Goal: Information Seeking & Learning: Check status

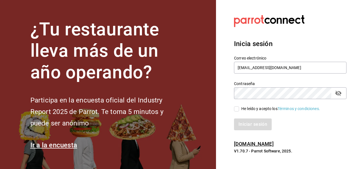
type input "comecongula@outlook.es"
click at [238, 110] on input "He leído y acepto los Términos y condiciones." at bounding box center [236, 109] width 5 height 5
checkbox input "true"
click at [244, 125] on button "Iniciar sesión" at bounding box center [253, 125] width 38 height 12
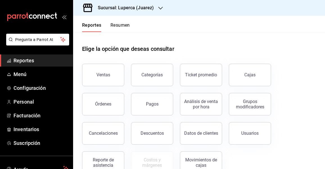
click at [128, 9] on h3 "Sucursal: Luperca (Juarez)" at bounding box center [123, 8] width 61 height 7
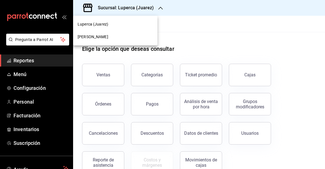
click at [101, 37] on span "[PERSON_NAME]" at bounding box center [93, 37] width 31 height 6
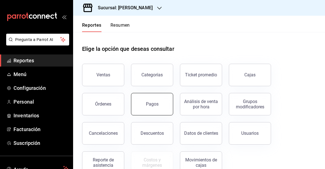
click at [146, 101] on button "Pagos" at bounding box center [152, 104] width 42 height 23
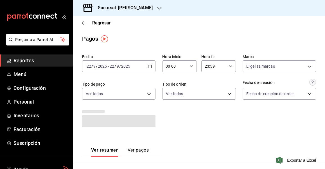
click at [150, 66] on icon "button" at bounding box center [150, 66] width 4 height 4
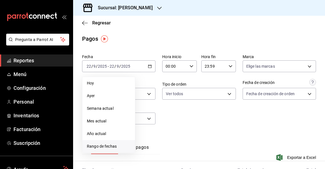
click at [101, 145] on span "Rango de fechas" at bounding box center [109, 147] width 44 height 6
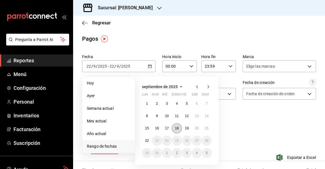
click at [180, 127] on button "18" at bounding box center [177, 129] width 10 height 10
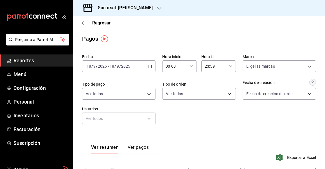
click at [246, 116] on div "Fecha [DATE] [DATE] - [DATE] [DATE] Hora inicio 00:00 Hora inicio Hora fin 23:5…" at bounding box center [199, 91] width 234 height 79
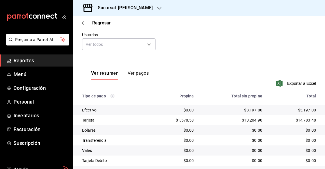
scroll to position [85, 0]
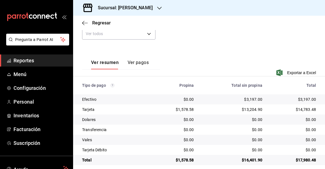
click at [252, 99] on div "$3,197.00" at bounding box center [232, 100] width 59 height 6
copy div "3,197.00"
click at [253, 109] on div "$13,204.90" at bounding box center [232, 110] width 59 height 6
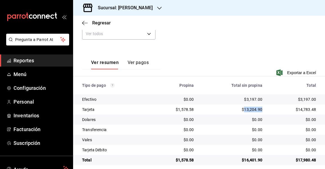
copy div "13,204.90"
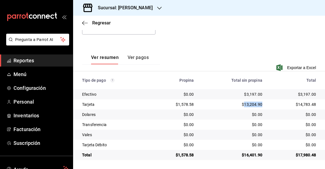
scroll to position [90, 0]
click at [187, 104] on div "$1,578.58" at bounding box center [176, 105] width 38 height 6
copy div "1,578.58"
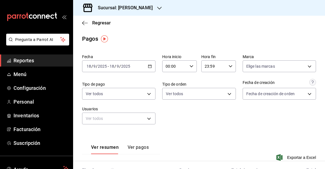
click at [150, 64] on div "[DATE] [DATE] - [DATE] [DATE]" at bounding box center [118, 67] width 73 height 12
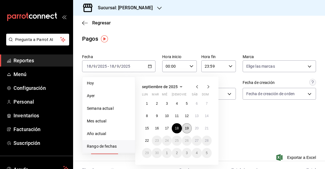
click at [189, 130] on abbr "19" at bounding box center [187, 129] width 4 height 4
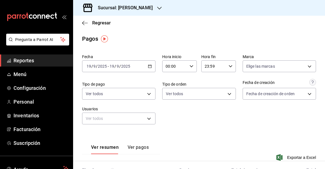
click at [224, 127] on div "Fecha [DATE] [DATE] - [DATE] [DATE] Hora inicio 00:00 Hora inicio Hora fin 23:5…" at bounding box center [199, 91] width 234 height 79
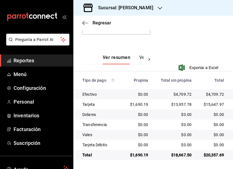
scroll to position [115, 0]
click at [180, 93] on div "$4,709.72" at bounding box center [174, 95] width 34 height 6
copy div "4,709.72"
click at [180, 105] on div "$13,957.78" at bounding box center [174, 105] width 34 height 6
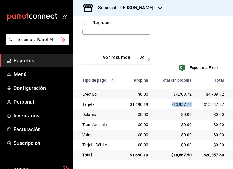
click at [180, 105] on div "$13,957.78" at bounding box center [174, 105] width 34 height 6
copy div "13,957.78"
click at [140, 104] on div "$1,690.19" at bounding box center [138, 105] width 21 height 6
copy div "1,690.19"
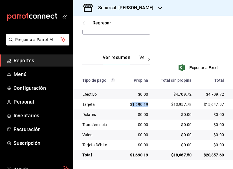
scroll to position [17, 0]
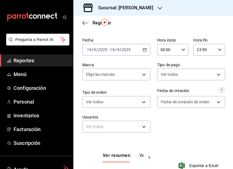
click at [145, 52] on \(Stroke\) "button" at bounding box center [144, 49] width 3 height 3
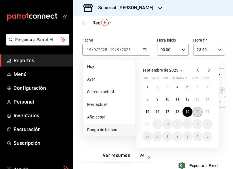
click at [195, 111] on abbr "20" at bounding box center [197, 112] width 4 height 4
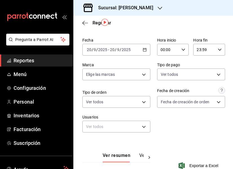
click at [195, 111] on div "Fecha [DATE] [DATE] - [DATE] [DATE] Hora inicio 00:00 Hora inicio Hora fin 23:5…" at bounding box center [152, 87] width 141 height 104
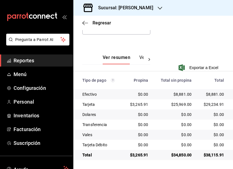
click at [180, 94] on div "$8,881.00" at bounding box center [174, 95] width 34 height 6
copy div "8,881.00"
click at [214, 98] on td "$8,881.00" at bounding box center [214, 95] width 37 height 10
click at [179, 105] on div "$25,969.00" at bounding box center [174, 105] width 34 height 6
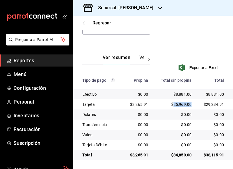
click at [179, 105] on div "$25,969.00" at bounding box center [174, 105] width 34 height 6
copy div "25,969.00"
click at [135, 103] on div "$3,265.91" at bounding box center [138, 105] width 21 height 6
click at [139, 104] on div "$3,265.91" at bounding box center [138, 105] width 21 height 6
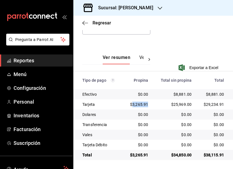
click at [139, 104] on div "$3,265.91" at bounding box center [138, 105] width 21 height 6
copy div "3,265.91"
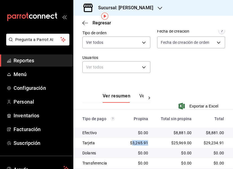
scroll to position [13, 0]
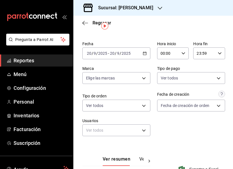
click at [147, 54] on div "[DATE] [DATE] - [DATE] [DATE]" at bounding box center [116, 54] width 68 height 12
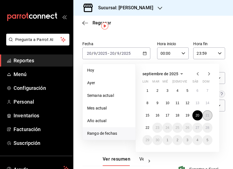
click at [208, 118] on abbr "21" at bounding box center [207, 116] width 4 height 4
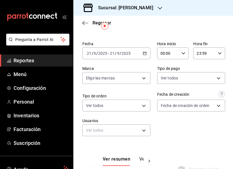
click at [208, 118] on div "Fecha [DATE] [DATE] - [DATE] [DATE] Hora inicio 00:00 Hora inicio Hora fin 23:5…" at bounding box center [152, 91] width 141 height 104
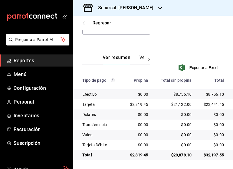
scroll to position [115, 0]
click at [183, 94] on div "$8,756.10" at bounding box center [174, 95] width 34 height 6
copy div "8,756.10"
click at [181, 105] on div "$21,122.00" at bounding box center [174, 105] width 34 height 6
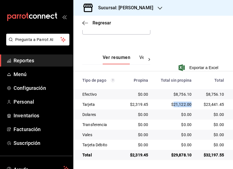
click at [181, 105] on div "$21,122.00" at bounding box center [174, 105] width 34 height 6
click at [140, 104] on div "$2,319.45" at bounding box center [138, 105] width 21 height 6
click at [133, 7] on h3 "Sucursal: [PERSON_NAME]" at bounding box center [122, 8] width 59 height 7
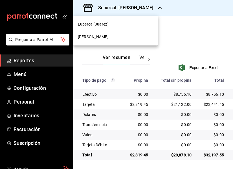
click at [116, 26] on div "Luperca (Juarez)" at bounding box center [115, 24] width 75 height 6
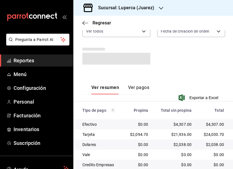
scroll to position [0, 0]
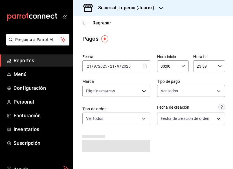
click at [151, 63] on div "Fecha [DATE] [DATE] - [DATE] [DATE] Hora inicio 00:00 Hora inicio Hora fin 23:5…" at bounding box center [152, 105] width 141 height 107
click at [147, 67] on div "[DATE] [DATE] - [DATE] [DATE]" at bounding box center [116, 67] width 68 height 12
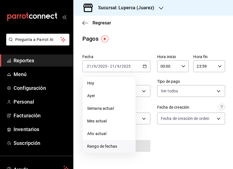
click at [109, 148] on span "Rango de fechas" at bounding box center [109, 147] width 44 height 6
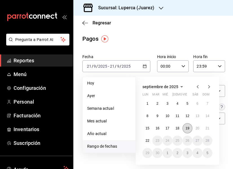
click at [188, 127] on abbr "19" at bounding box center [187, 129] width 4 height 4
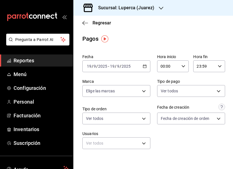
click at [189, 132] on div "Fecha [DATE] [DATE] - [DATE] [DATE] Hora inicio 00:00 Hora inicio Hora fin 23:5…" at bounding box center [152, 104] width 141 height 104
click at [141, 76] on div "Fecha [DATE] [DATE] - [DATE] [DATE] Hora inicio 00:00 Hora inicio Hora fin 23:5…" at bounding box center [152, 104] width 141 height 104
click at [144, 65] on \(Stroke\) "button" at bounding box center [144, 66] width 3 height 3
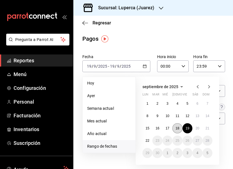
click at [178, 131] on button "18" at bounding box center [177, 129] width 10 height 10
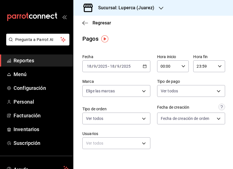
click at [179, 135] on div "Fecha [DATE] [DATE] - [DATE] [DATE] Hora inicio 00:00 Hora inicio Hora fin 23:5…" at bounding box center [152, 104] width 141 height 104
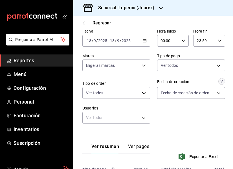
scroll to position [82, 0]
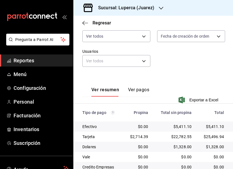
click at [181, 126] on div "$5,411.10" at bounding box center [174, 127] width 34 height 6
click at [183, 137] on div "$22,782.55" at bounding box center [174, 137] width 34 height 6
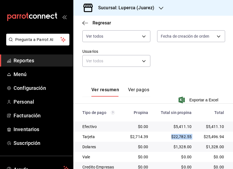
click at [183, 137] on div "$22,782.55" at bounding box center [174, 137] width 34 height 6
click at [179, 138] on div "$22,782.55" at bounding box center [174, 137] width 34 height 6
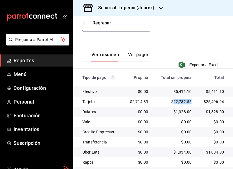
scroll to position [123, 0]
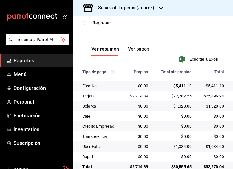
click at [182, 107] on div "$1,328.00" at bounding box center [174, 107] width 34 height 6
click at [182, 148] on div "$1,034.00" at bounding box center [174, 147] width 34 height 6
click at [178, 106] on div "$1,328.00" at bounding box center [174, 107] width 34 height 6
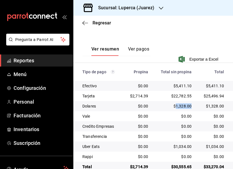
click at [178, 106] on div "$1,328.00" at bounding box center [174, 107] width 34 height 6
click at [231, 99] on td "$25,496.94" at bounding box center [214, 96] width 37 height 10
click at [138, 96] on div "$2,714.39" at bounding box center [138, 96] width 21 height 6
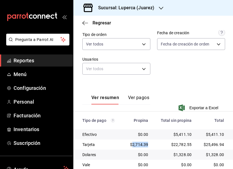
scroll to position [11, 0]
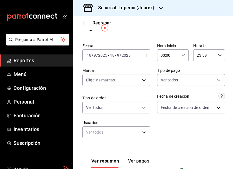
click at [146, 58] on div "[DATE] [DATE] - [DATE] [DATE]" at bounding box center [116, 56] width 68 height 12
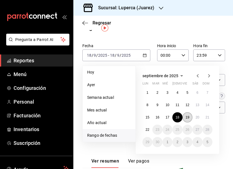
click at [188, 120] on abbr "19" at bounding box center [187, 118] width 4 height 4
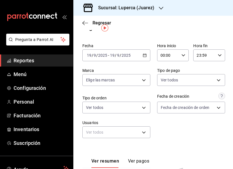
click at [188, 120] on div "Fecha [DATE] [DATE] - [DATE] [DATE] Hora inicio 00:00 Hora inicio Hora fin 23:5…" at bounding box center [152, 93] width 141 height 104
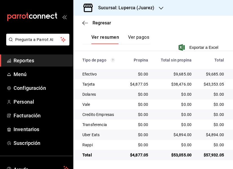
scroll to position [135, 0]
click at [180, 74] on div "$9,685.00" at bounding box center [174, 75] width 34 height 6
click at [180, 82] on div "$38,476.00" at bounding box center [174, 85] width 34 height 6
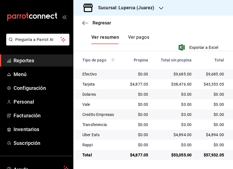
click at [183, 136] on div "$4,894.00" at bounding box center [174, 135] width 34 height 6
click at [140, 84] on div "$4,877.05" at bounding box center [138, 85] width 21 height 6
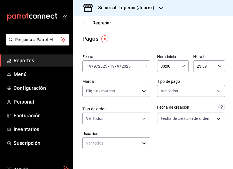
scroll to position [0, 0]
click at [147, 63] on div "[DATE] [DATE] - [DATE] [DATE]" at bounding box center [116, 67] width 68 height 12
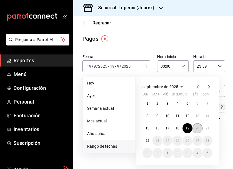
click at [197, 127] on abbr "20" at bounding box center [197, 129] width 4 height 4
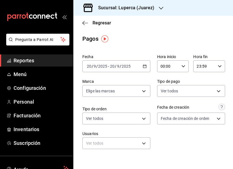
click at [197, 127] on div "Fecha [DATE] [DATE] - [DATE] [DATE] Hora inicio 00:00 Hora inicio Hora fin 23:5…" at bounding box center [152, 104] width 141 height 104
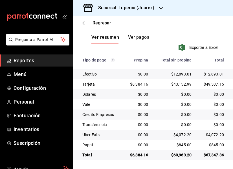
scroll to position [135, 0]
click at [180, 72] on div "$12,893.01" at bounding box center [174, 75] width 34 height 6
click at [180, 84] on div "$43,152.99" at bounding box center [174, 85] width 34 height 6
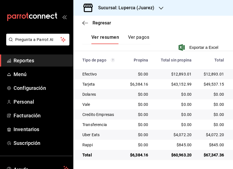
click at [180, 135] on div "$4,072.20" at bounding box center [174, 135] width 34 height 6
click at [182, 146] on div "$845.00" at bounding box center [174, 145] width 34 height 6
click at [137, 83] on div "$6,384.16" at bounding box center [138, 85] width 21 height 6
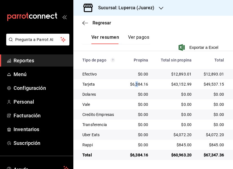
click at [137, 83] on div "$6,384.16" at bounding box center [138, 85] width 21 height 6
click at [139, 85] on div "$6,384.16" at bounding box center [138, 85] width 21 height 6
